Goal: Information Seeking & Learning: Compare options

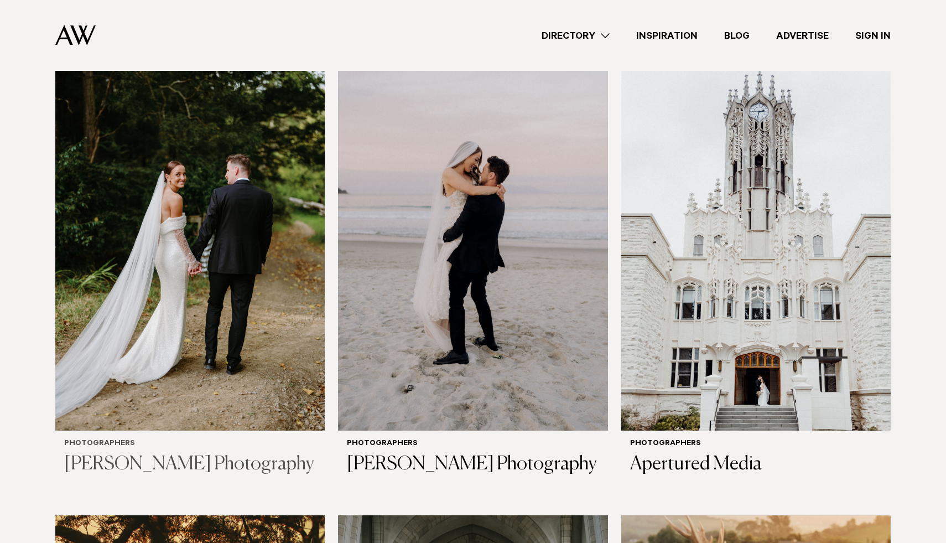
scroll to position [320, 0]
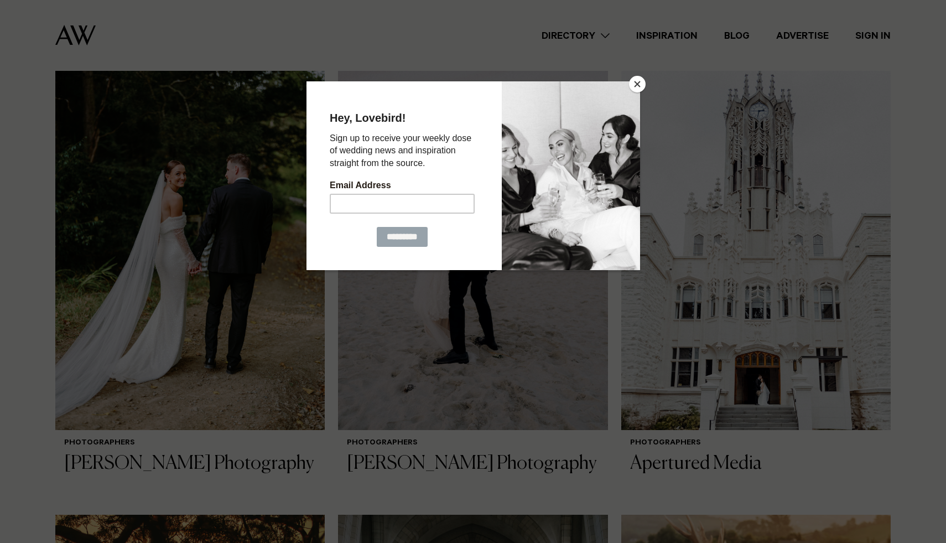
click at [641, 84] on button "Close" at bounding box center [637, 84] width 17 height 17
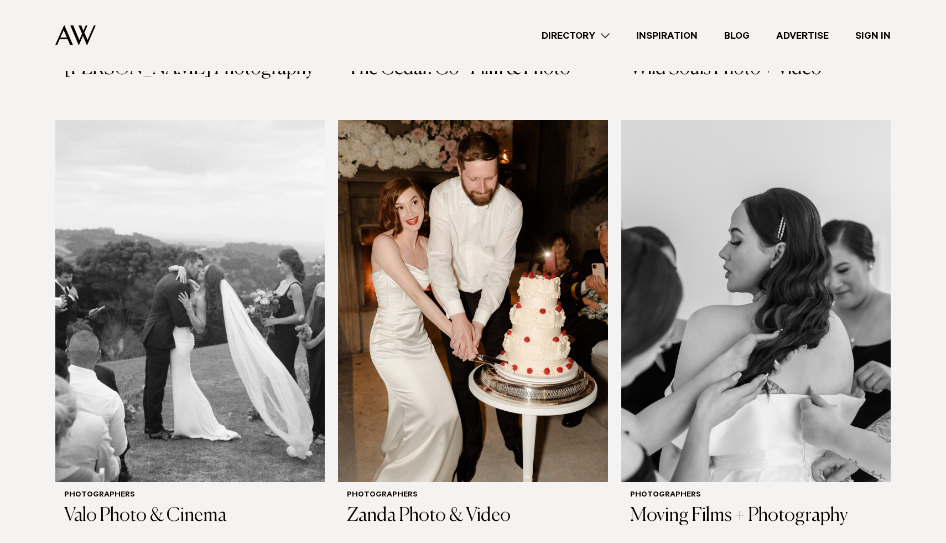
scroll to position [4027, 0]
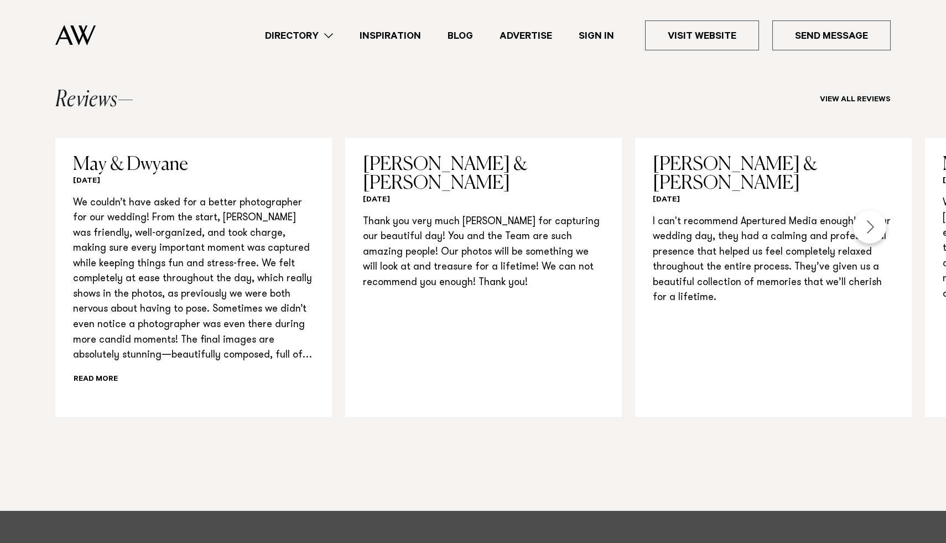
scroll to position [1157, 0]
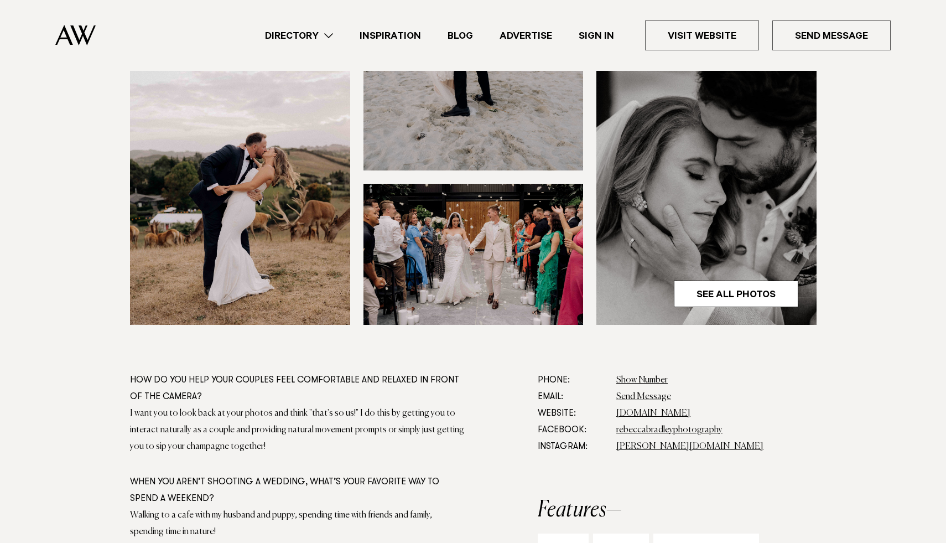
scroll to position [367, 0]
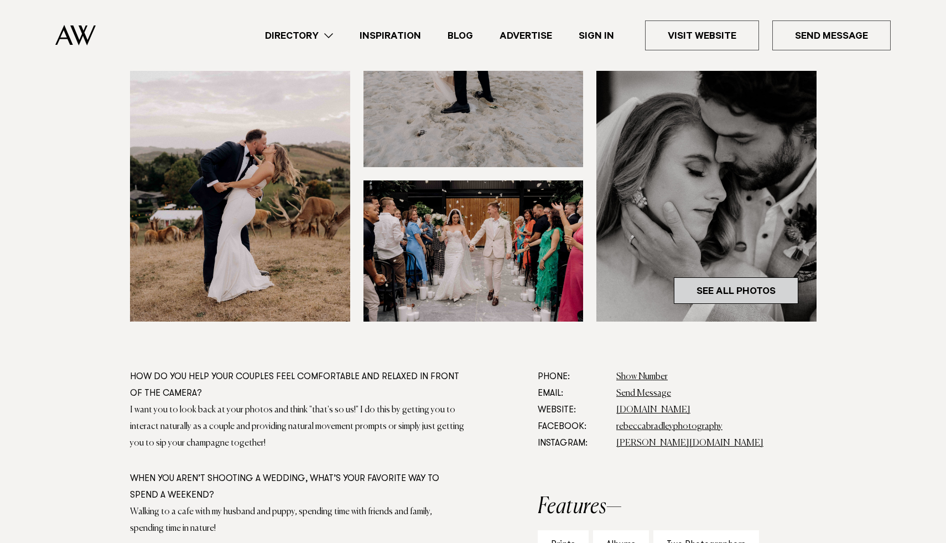
click at [753, 299] on link "See All Photos" at bounding box center [736, 290] width 124 height 27
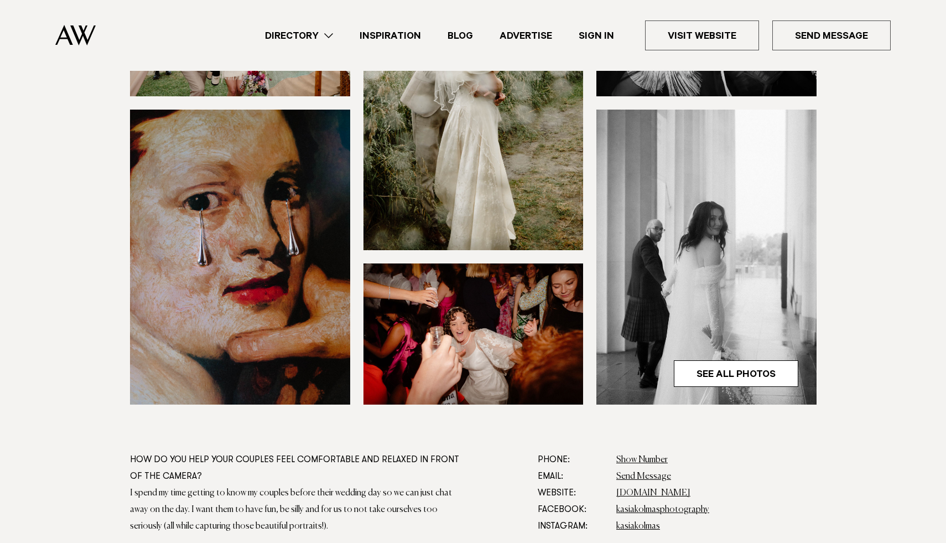
scroll to position [257, 0]
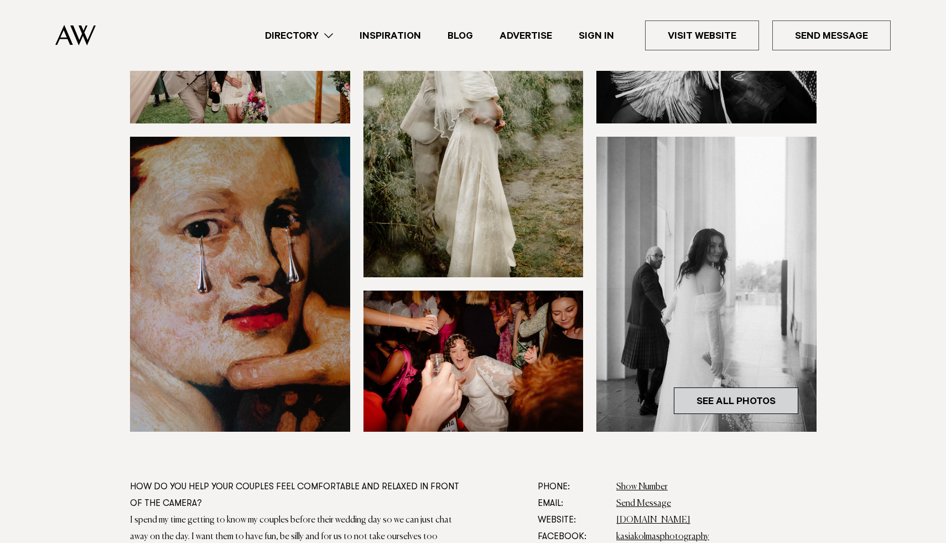
click at [732, 399] on link "See All Photos" at bounding box center [736, 400] width 124 height 27
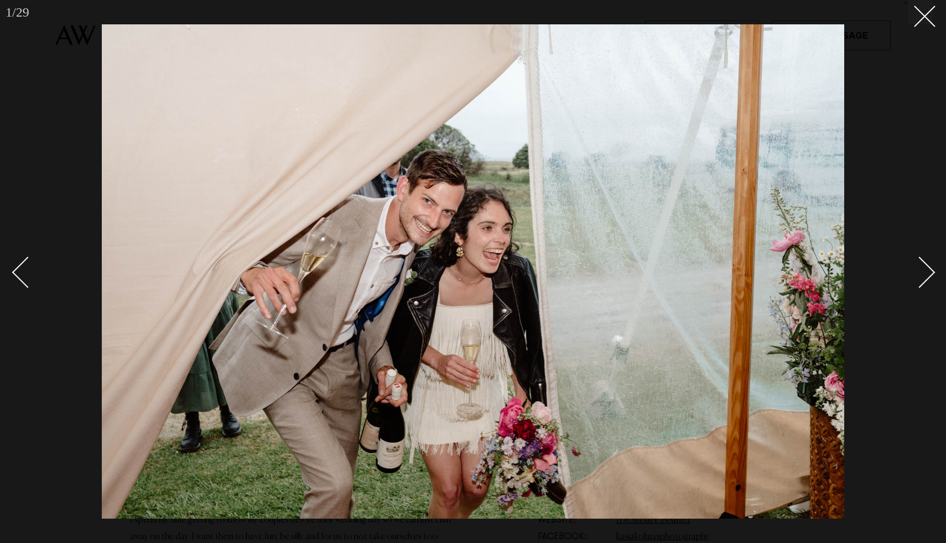
click at [916, 272] on div "Next slide" at bounding box center [920, 272] width 32 height 32
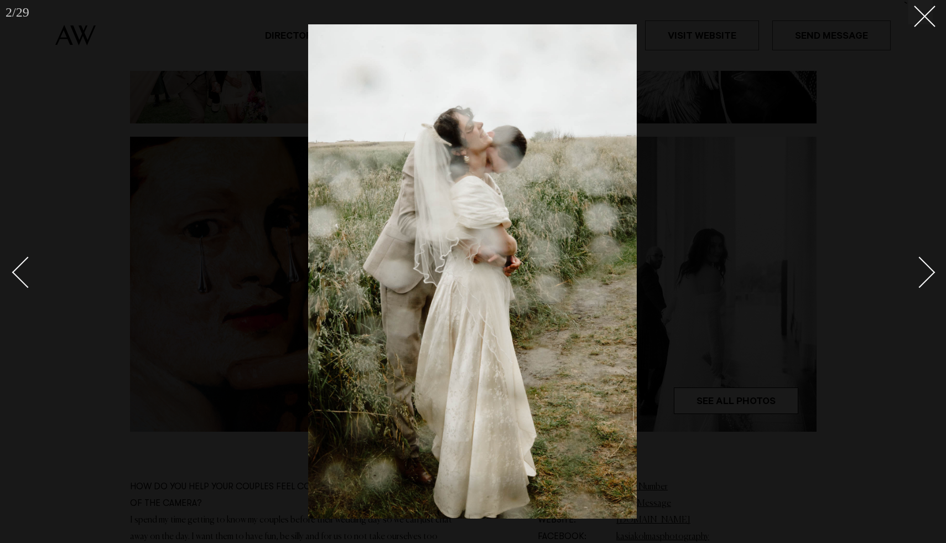
click at [916, 272] on div "Next slide" at bounding box center [920, 272] width 32 height 32
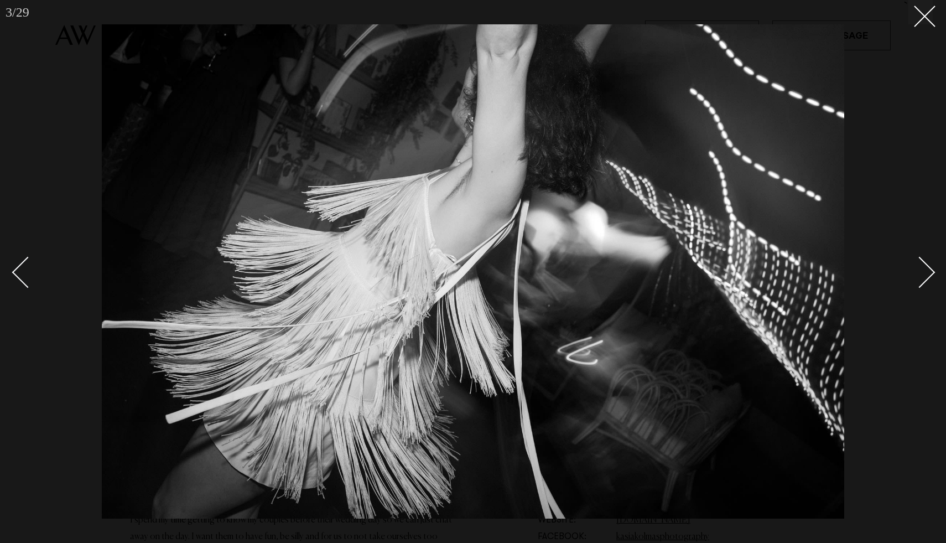
click at [911, 272] on div "Next slide" at bounding box center [920, 272] width 32 height 32
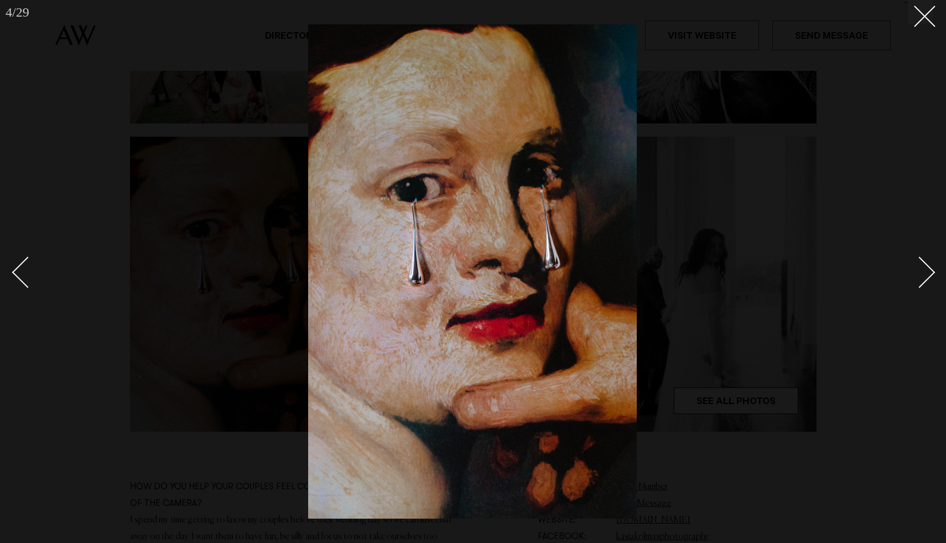
click at [911, 272] on div "Next slide" at bounding box center [920, 272] width 32 height 32
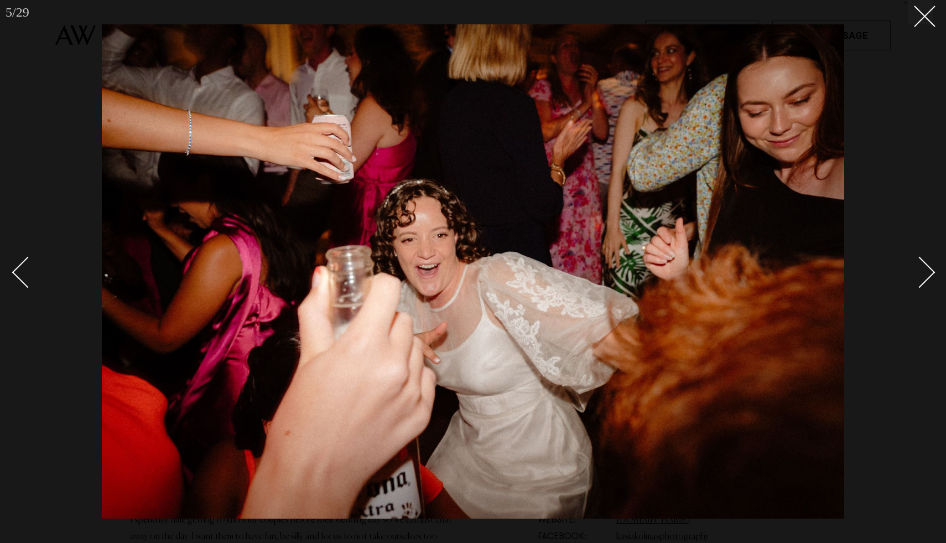
click at [911, 272] on div "Next slide" at bounding box center [920, 272] width 32 height 32
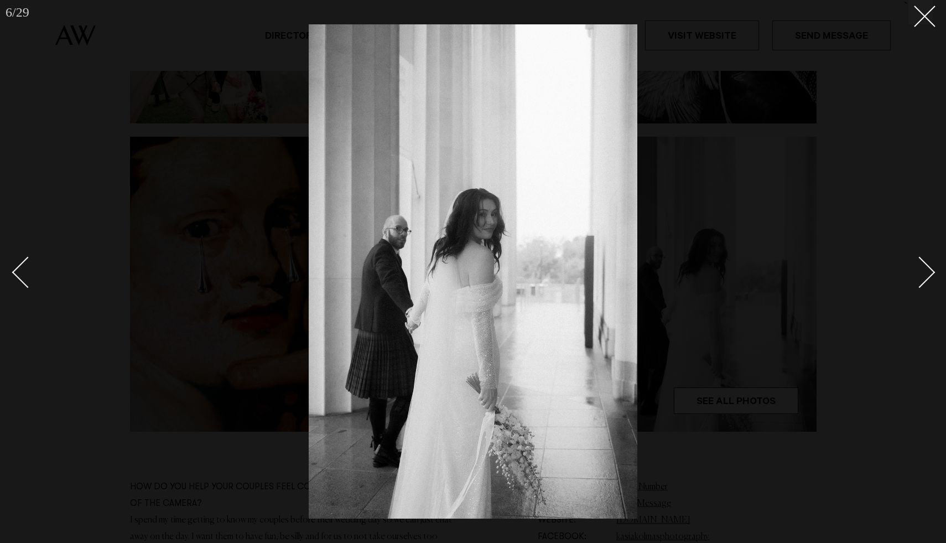
click at [911, 272] on div "Next slide" at bounding box center [920, 272] width 32 height 32
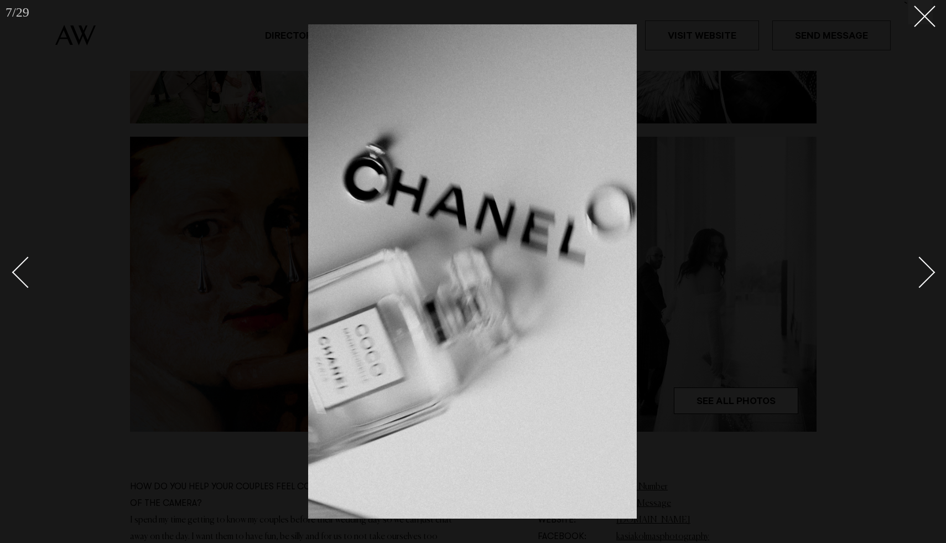
click at [911, 272] on div "Next slide" at bounding box center [920, 272] width 32 height 32
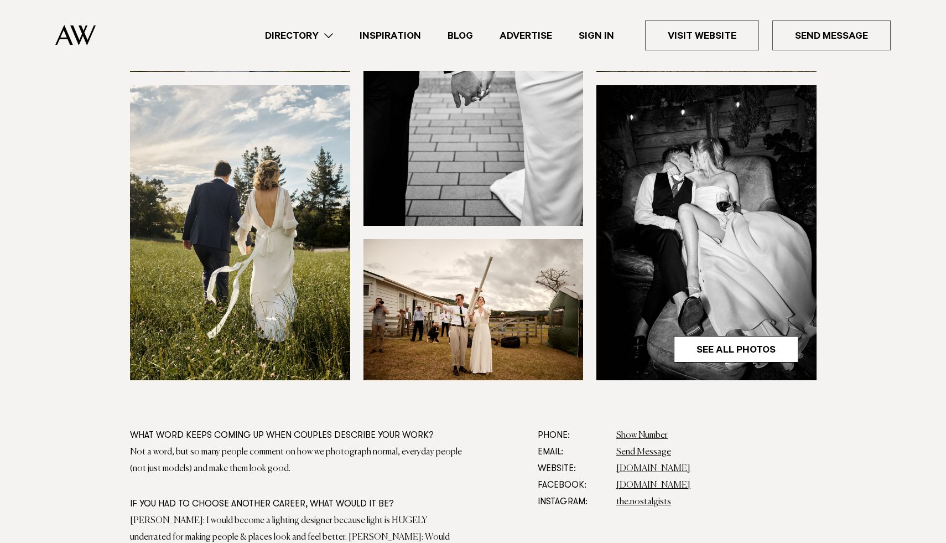
scroll to position [305, 0]
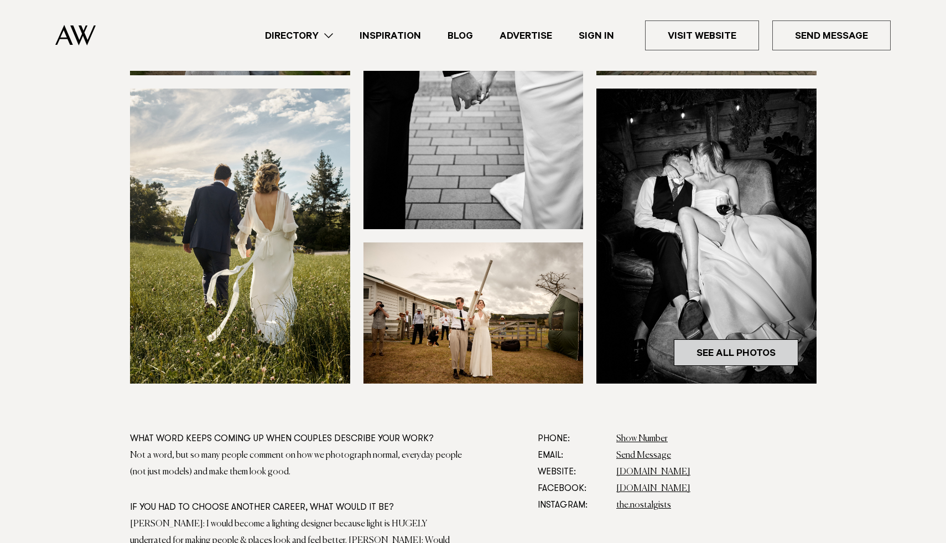
click at [743, 346] on link "See All Photos" at bounding box center [736, 352] width 124 height 27
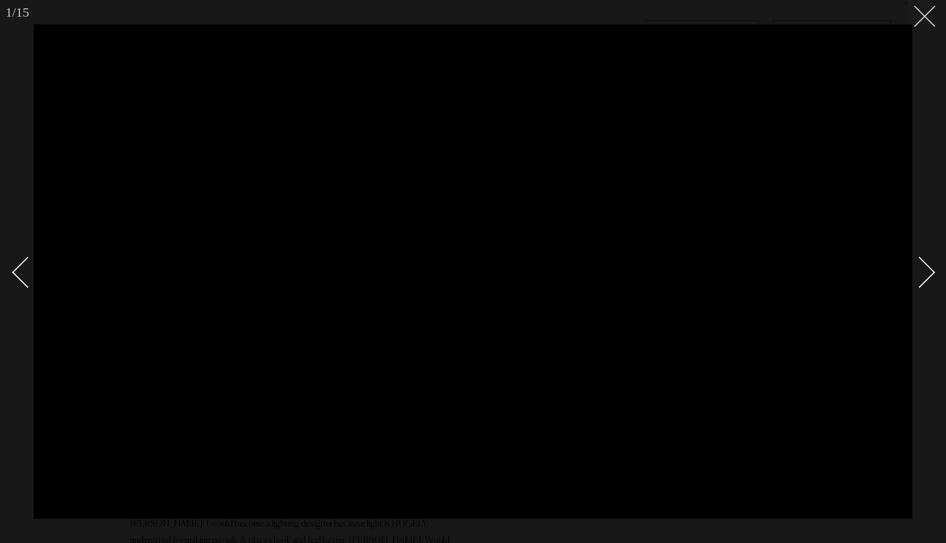
click at [927, 18] on line at bounding box center [924, 16] width 20 height 20
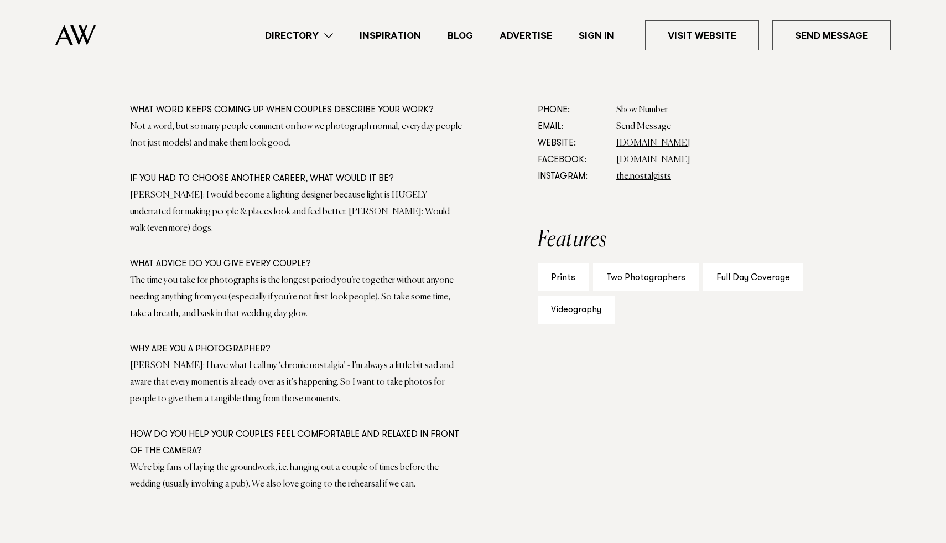
scroll to position [756, 0]
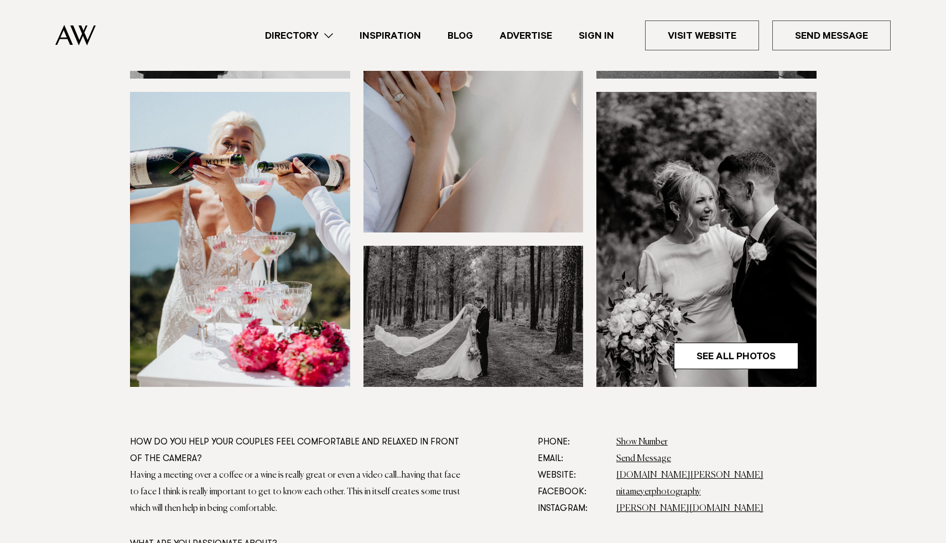
scroll to position [428, 0]
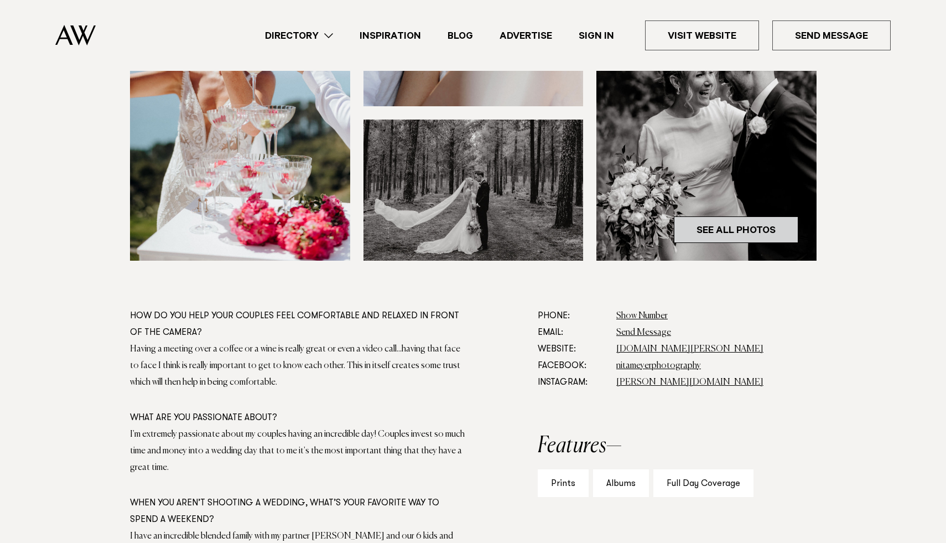
click at [748, 233] on link "See All Photos" at bounding box center [736, 229] width 124 height 27
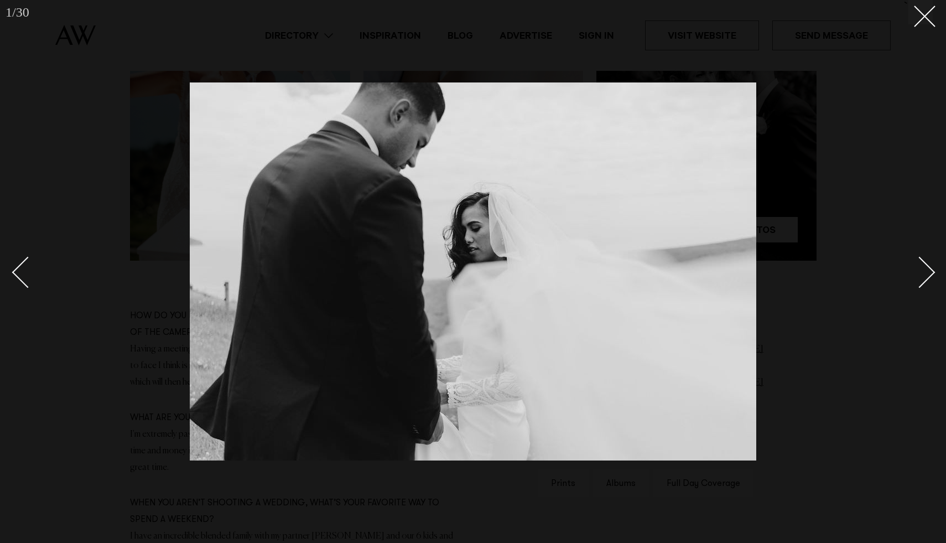
click at [924, 259] on link at bounding box center [913, 271] width 39 height 55
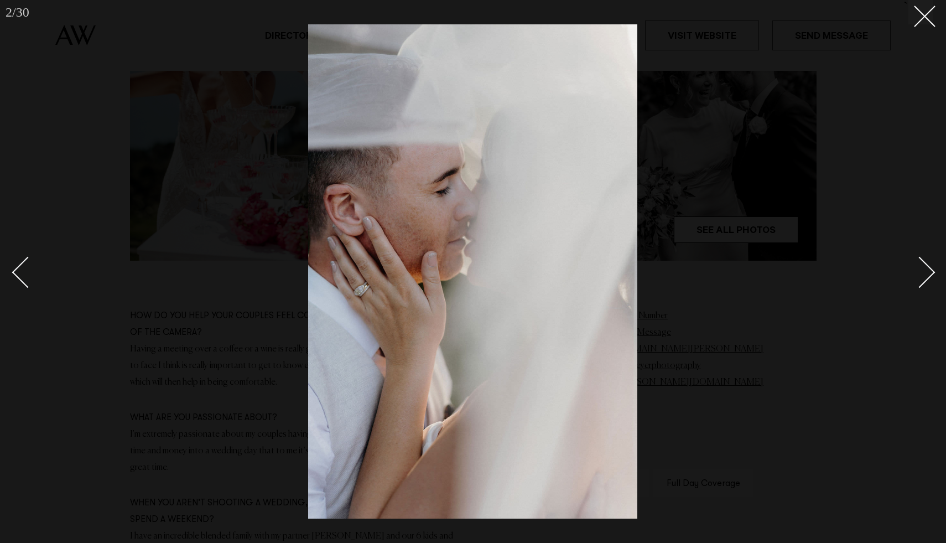
click at [924, 259] on link at bounding box center [913, 271] width 39 height 55
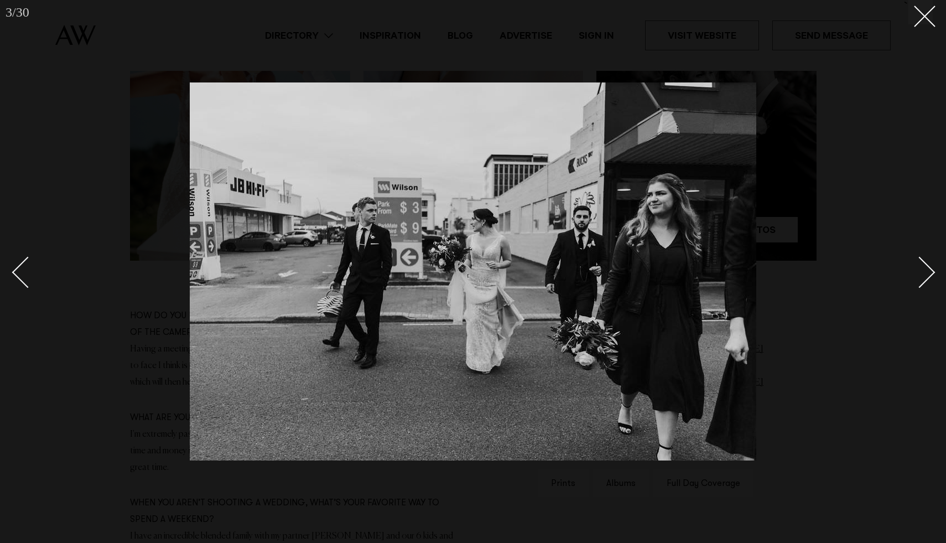
click at [924, 259] on link at bounding box center [913, 271] width 39 height 55
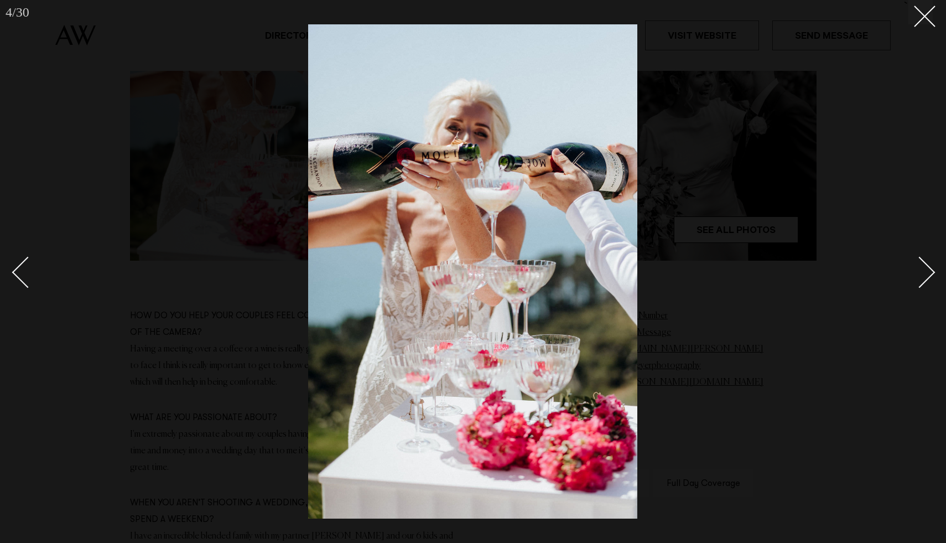
click at [924, 259] on link at bounding box center [913, 271] width 39 height 55
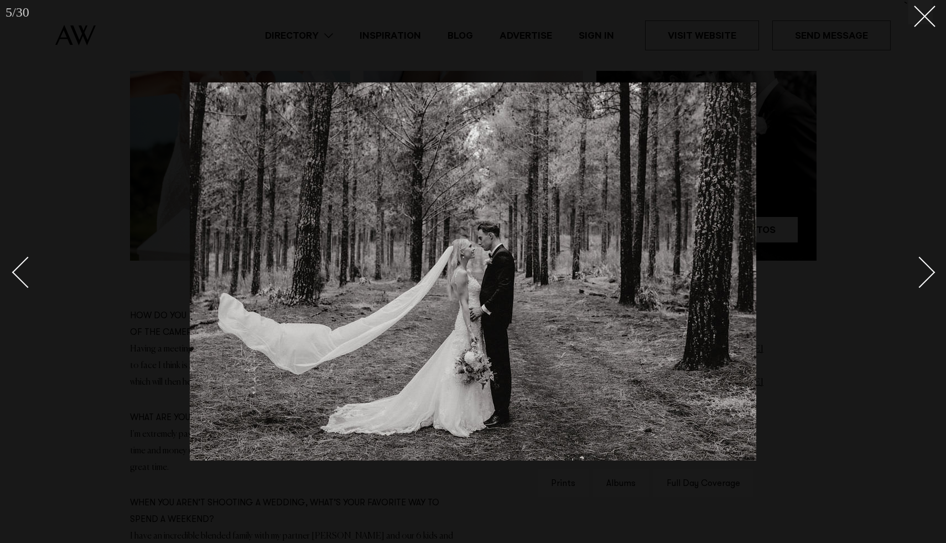
click at [924, 259] on link at bounding box center [913, 271] width 39 height 55
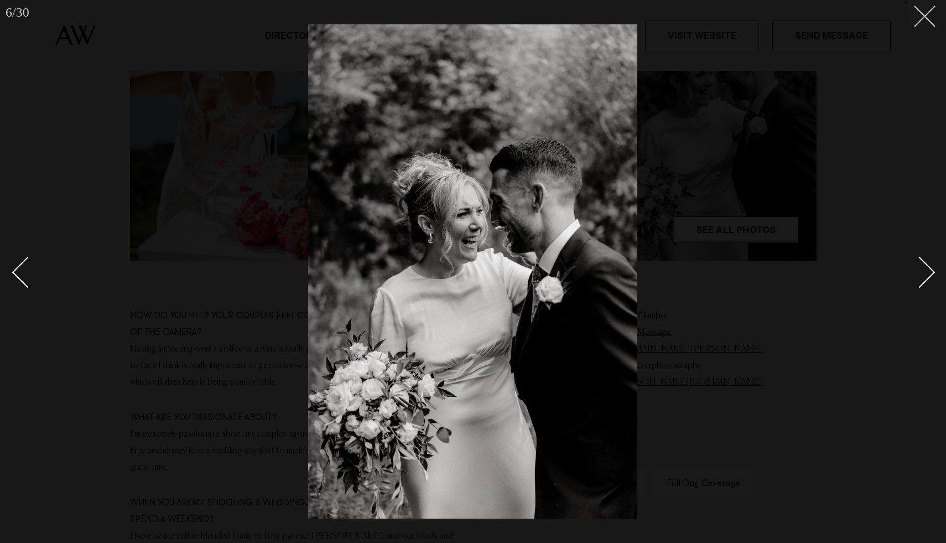
click at [920, 9] on icon at bounding box center [920, 12] width 13 height 13
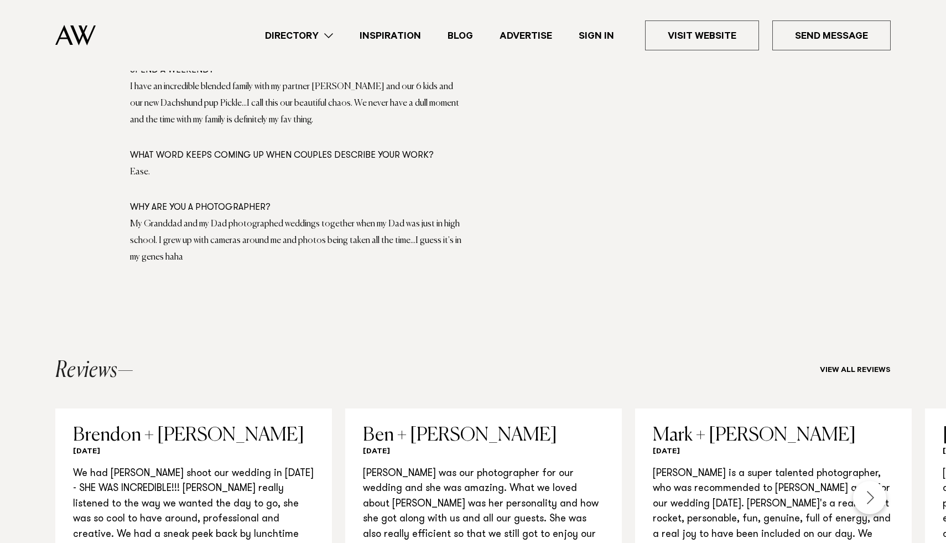
scroll to position [1064, 0]
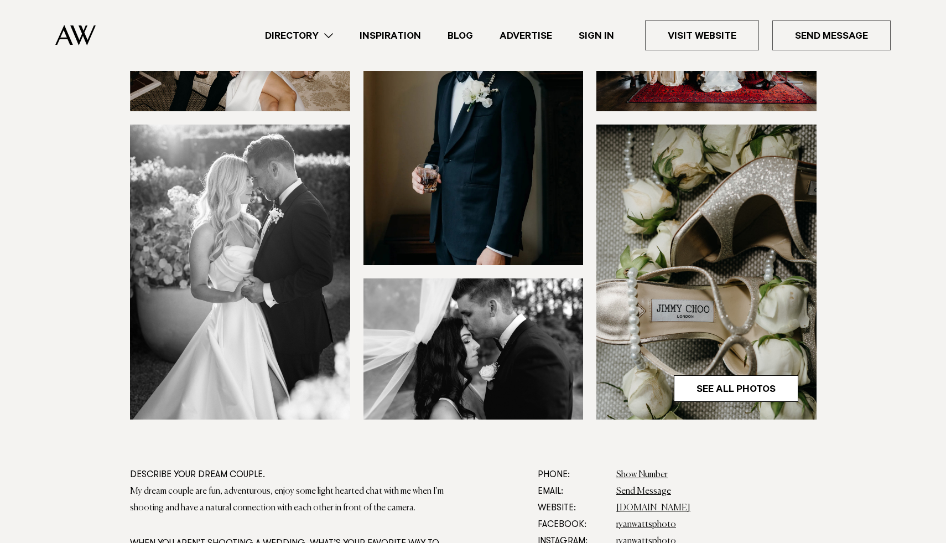
scroll to position [306, 0]
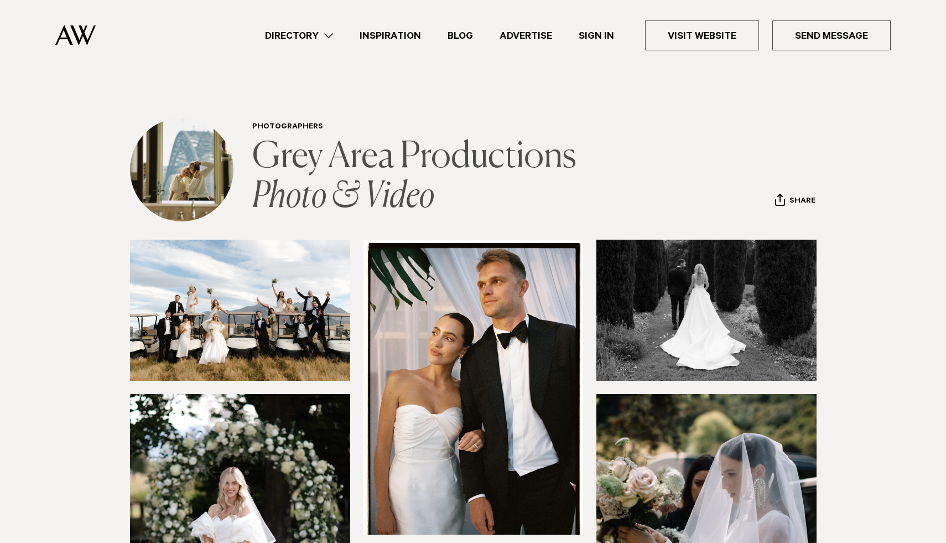
click at [434, 161] on link "Grey Area Productions Photo & Video" at bounding box center [417, 176] width 330 height 75
